Goal: Transaction & Acquisition: Purchase product/service

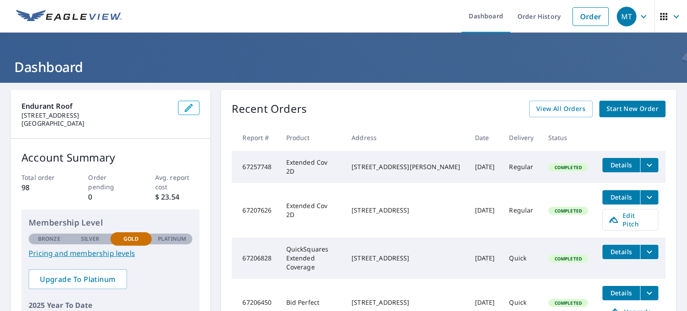
click at [616, 110] on span "Start New Order" at bounding box center [632, 108] width 52 height 11
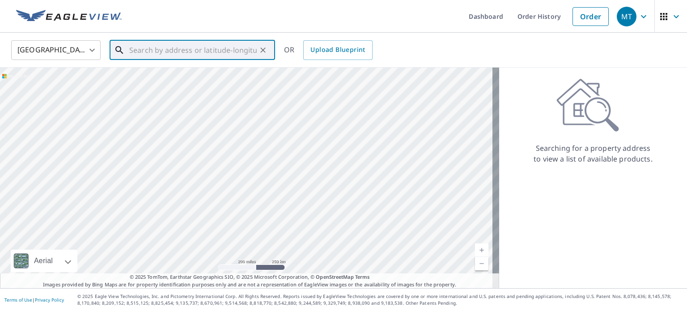
click at [156, 51] on input "text" at bounding box center [192, 50] width 127 height 25
paste input "[STREET_ADDRESS]"
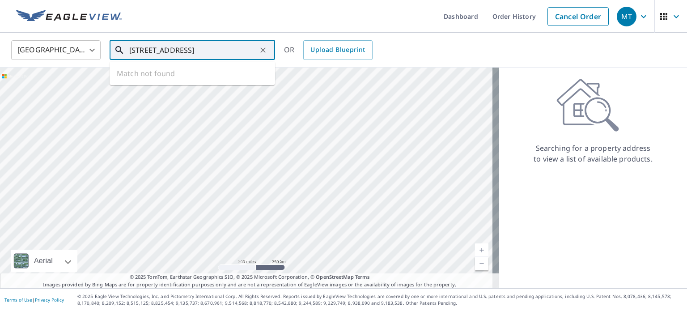
scroll to position [0, 16]
type input "[STREET_ADDRESS]"
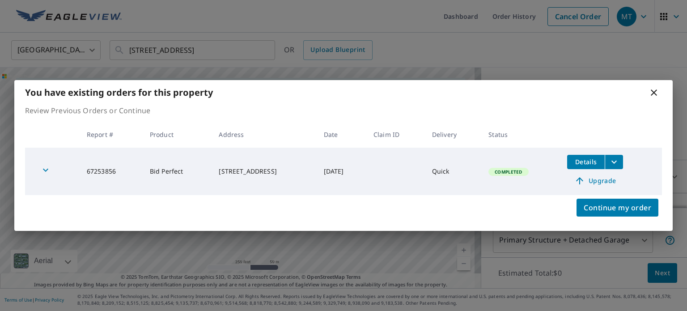
click at [655, 94] on icon at bounding box center [653, 92] width 11 height 11
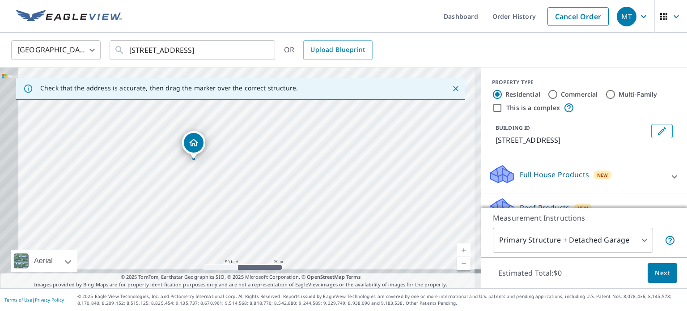
drag, startPoint x: 252, startPoint y: 176, endPoint x: 307, endPoint y: 130, distance: 71.7
click at [307, 130] on div "[STREET_ADDRESS]" at bounding box center [240, 178] width 481 height 220
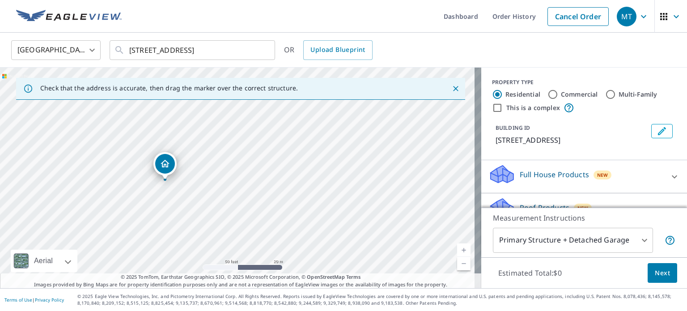
drag, startPoint x: 213, startPoint y: 130, endPoint x: 163, endPoint y: 165, distance: 61.0
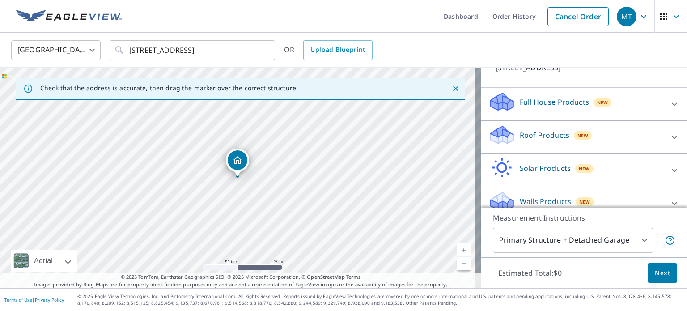
scroll to position [84, 0]
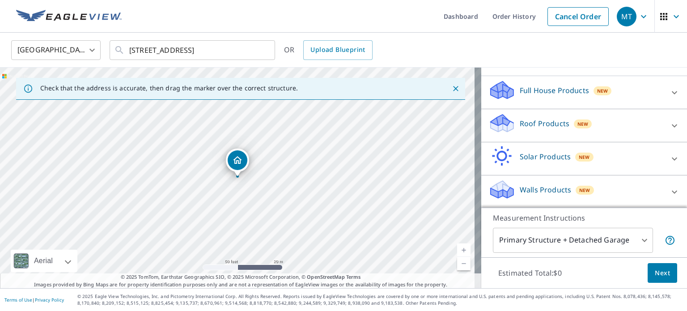
click at [635, 241] on body "MT MT Dashboard Order History Cancel Order MT [GEOGRAPHIC_DATA] [GEOGRAPHIC_DAT…" at bounding box center [343, 155] width 687 height 311
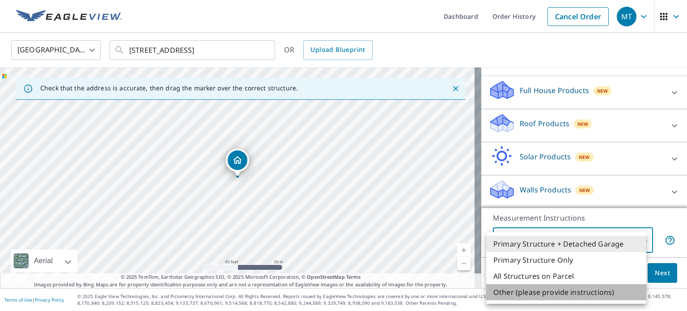
click at [563, 294] on li "Other (please provide instructions)" at bounding box center [566, 292] width 160 height 16
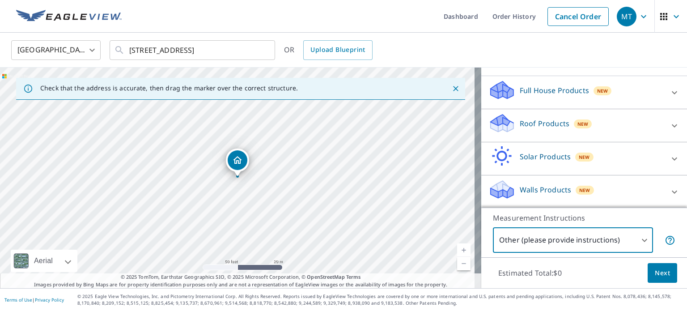
click at [642, 238] on body "MT MT Dashboard Order History Cancel Order MT [GEOGRAPHIC_DATA] [GEOGRAPHIC_DAT…" at bounding box center [343, 155] width 687 height 311
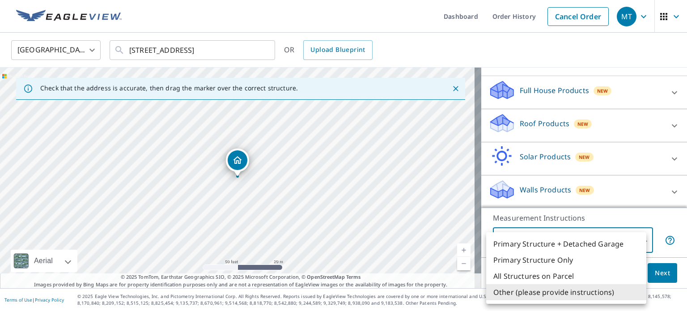
click at [659, 125] on div at bounding box center [343, 155] width 687 height 311
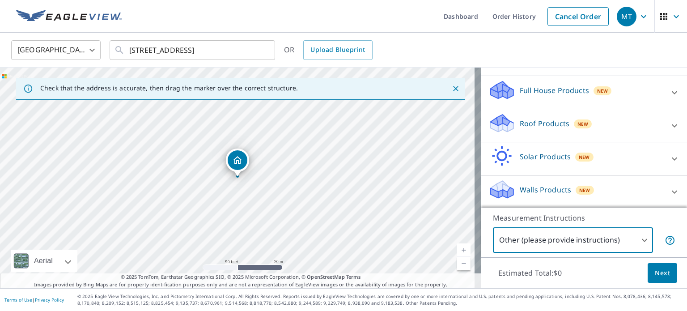
click at [669, 126] on icon at bounding box center [674, 125] width 11 height 11
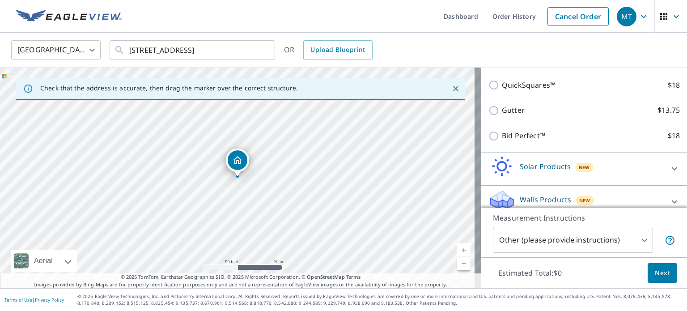
scroll to position [185, 0]
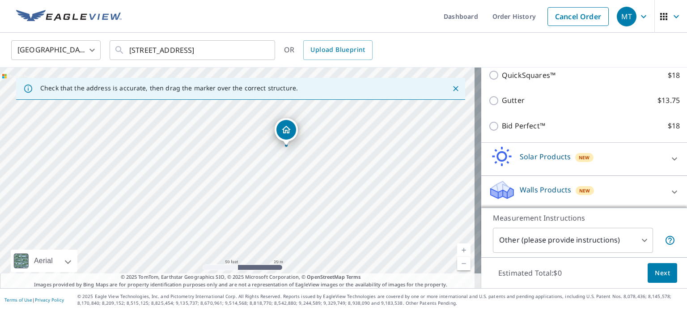
drag, startPoint x: 239, startPoint y: 164, endPoint x: 288, endPoint y: 133, distance: 57.7
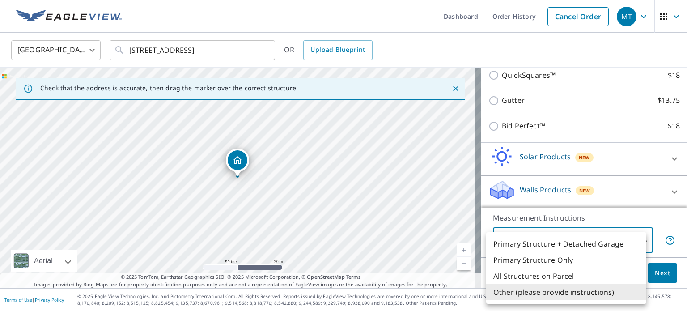
click at [633, 241] on body "MT MT Dashboard Order History Cancel Order MT [GEOGRAPHIC_DATA] [GEOGRAPHIC_DAT…" at bounding box center [343, 155] width 687 height 311
click at [590, 246] on li "Primary Structure + Detached Garage" at bounding box center [566, 244] width 160 height 16
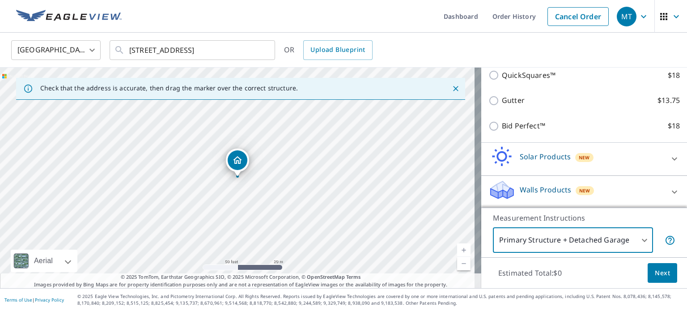
click at [633, 241] on body "MT MT Dashboard Order History Cancel Order MT [GEOGRAPHIC_DATA] [GEOGRAPHIC_DAT…" at bounding box center [343, 155] width 687 height 311
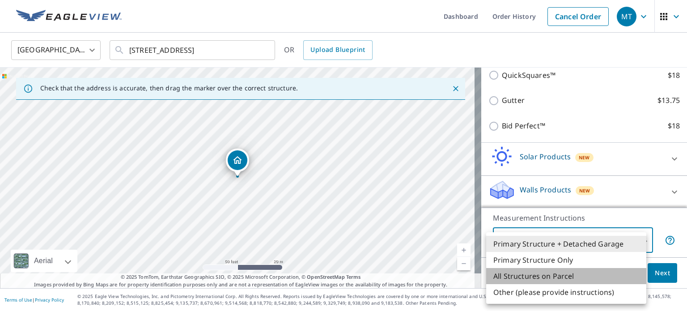
click at [572, 275] on li "All Structures on Parcel" at bounding box center [566, 276] width 160 height 16
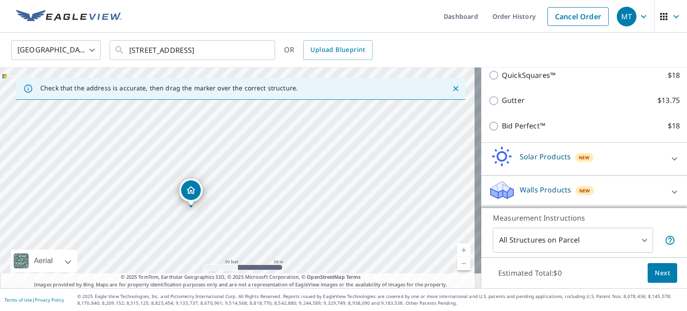
drag, startPoint x: 234, startPoint y: 162, endPoint x: 188, endPoint y: 191, distance: 55.1
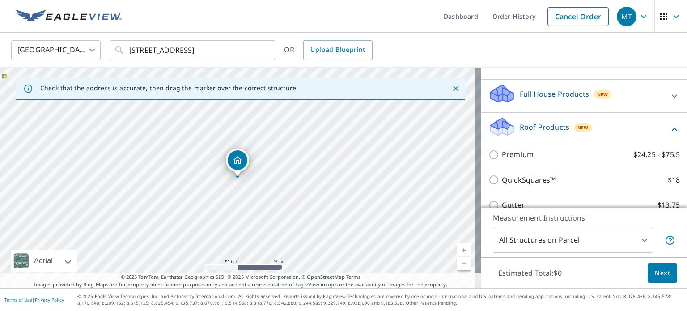
click at [637, 238] on body "MT MT Dashboard Order History Cancel Order MT [GEOGRAPHIC_DATA] [GEOGRAPHIC_DAT…" at bounding box center [343, 155] width 687 height 311
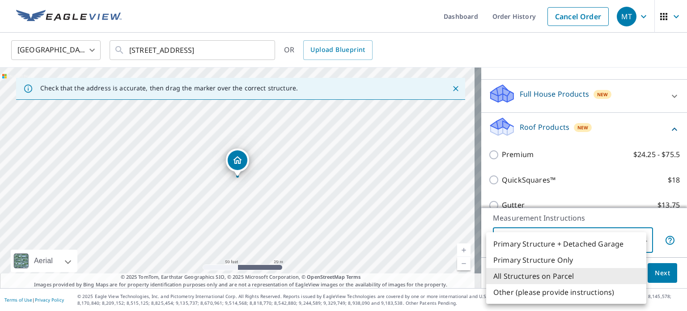
click at [596, 240] on li "Primary Structure + Detached Garage" at bounding box center [566, 244] width 160 height 16
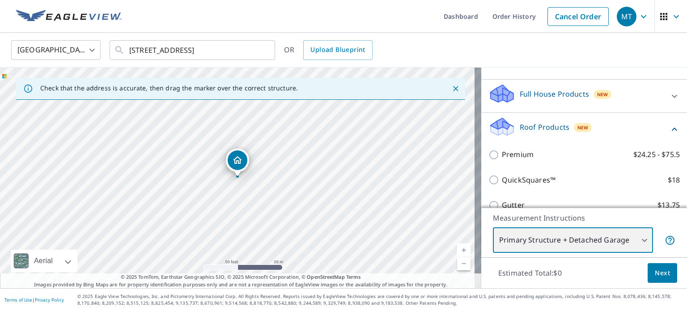
type input "1"
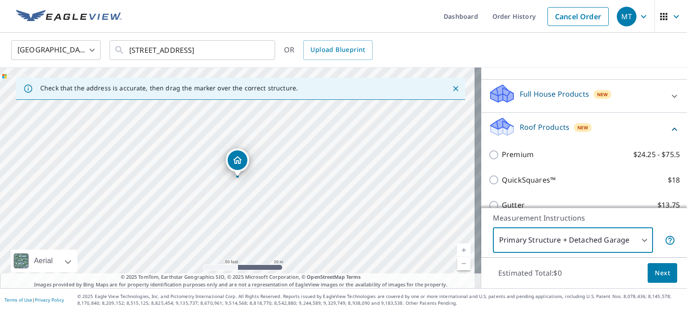
click at [636, 239] on body "MT MT Dashboard Order History Cancel Order MT [GEOGRAPHIC_DATA] [GEOGRAPHIC_DAT…" at bounding box center [343, 155] width 687 height 311
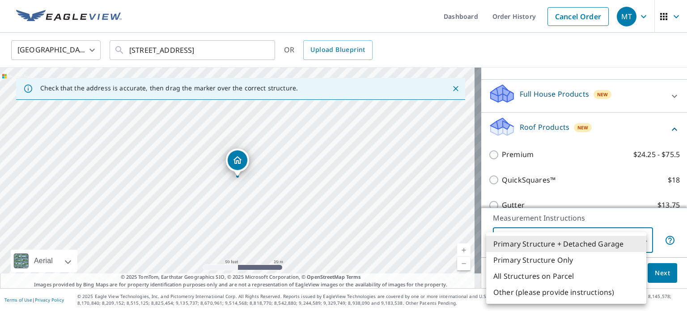
click at [563, 244] on li "Primary Structure + Detached Garage" at bounding box center [566, 244] width 160 height 16
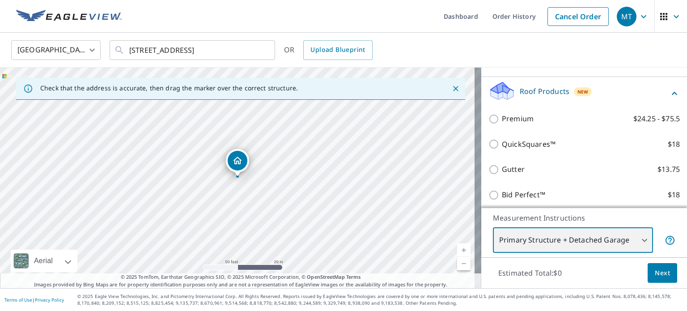
scroll to position [121, 0]
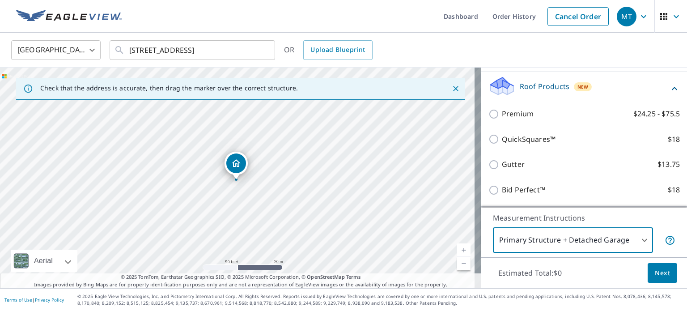
click at [638, 237] on body "MT MT Dashboard Order History Cancel Order MT [GEOGRAPHIC_DATA] [GEOGRAPHIC_DAT…" at bounding box center [343, 155] width 687 height 311
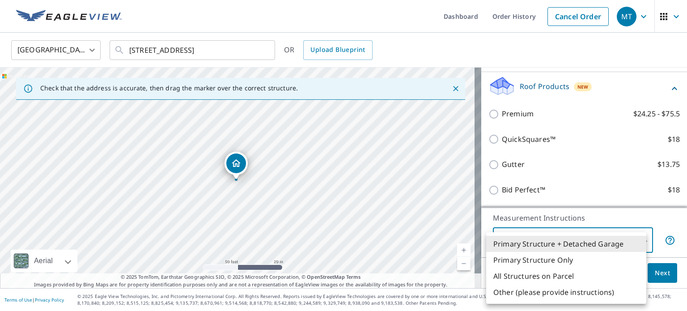
drag, startPoint x: 236, startPoint y: 161, endPoint x: 277, endPoint y: 140, distance: 46.2
click at [277, 140] on div at bounding box center [343, 155] width 687 height 311
